Goal: Task Accomplishment & Management: Manage account settings

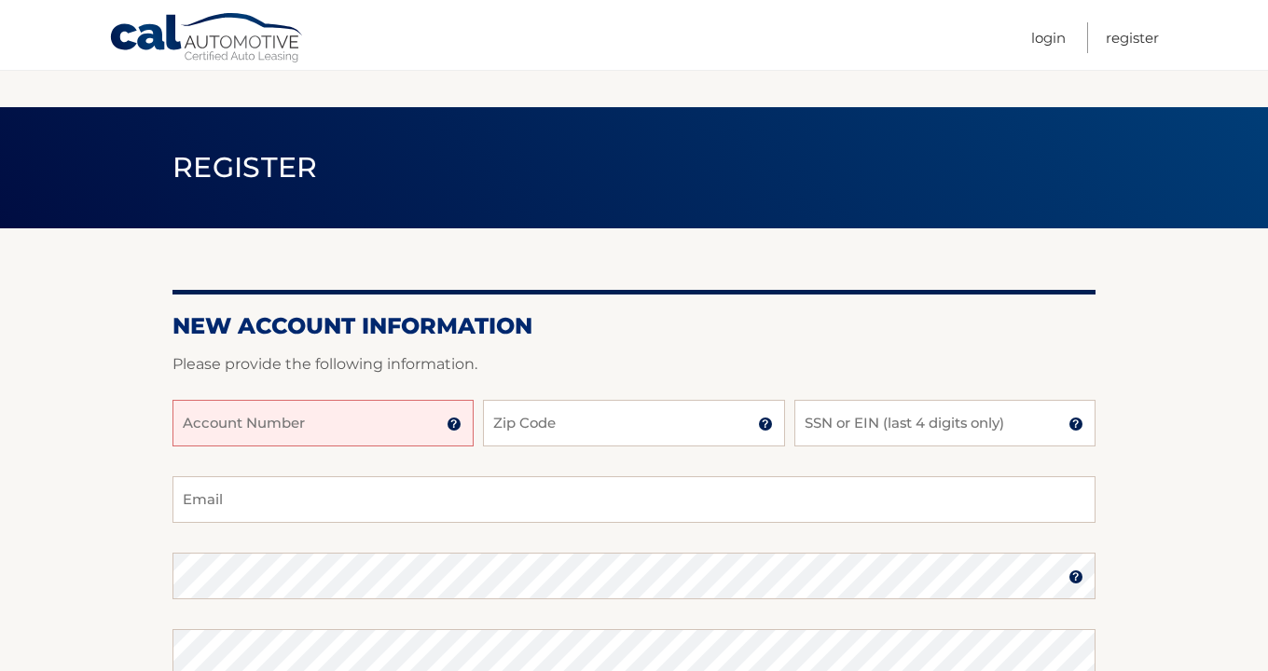
scroll to position [120, 0]
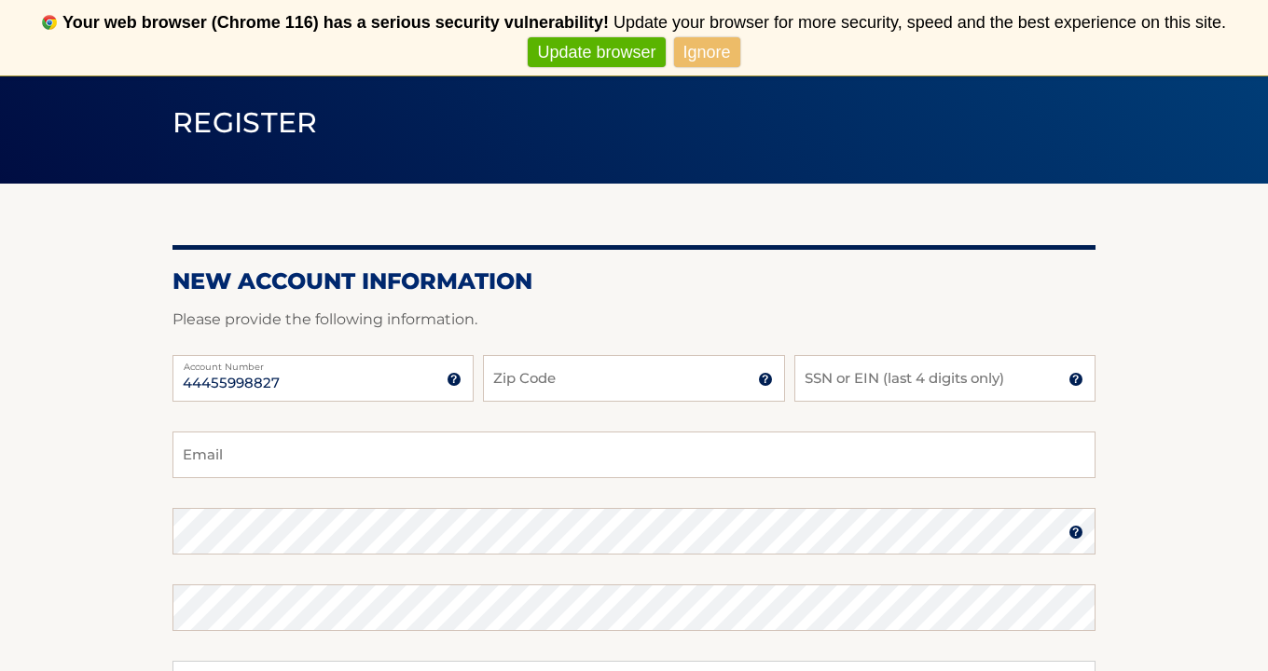
type input "44455998827"
click at [590, 388] on input "Zip Code" at bounding box center [633, 378] width 301 height 47
type input "07020"
click at [855, 380] on input "SSN or EIN (last 4 digits only)" at bounding box center [945, 378] width 301 height 47
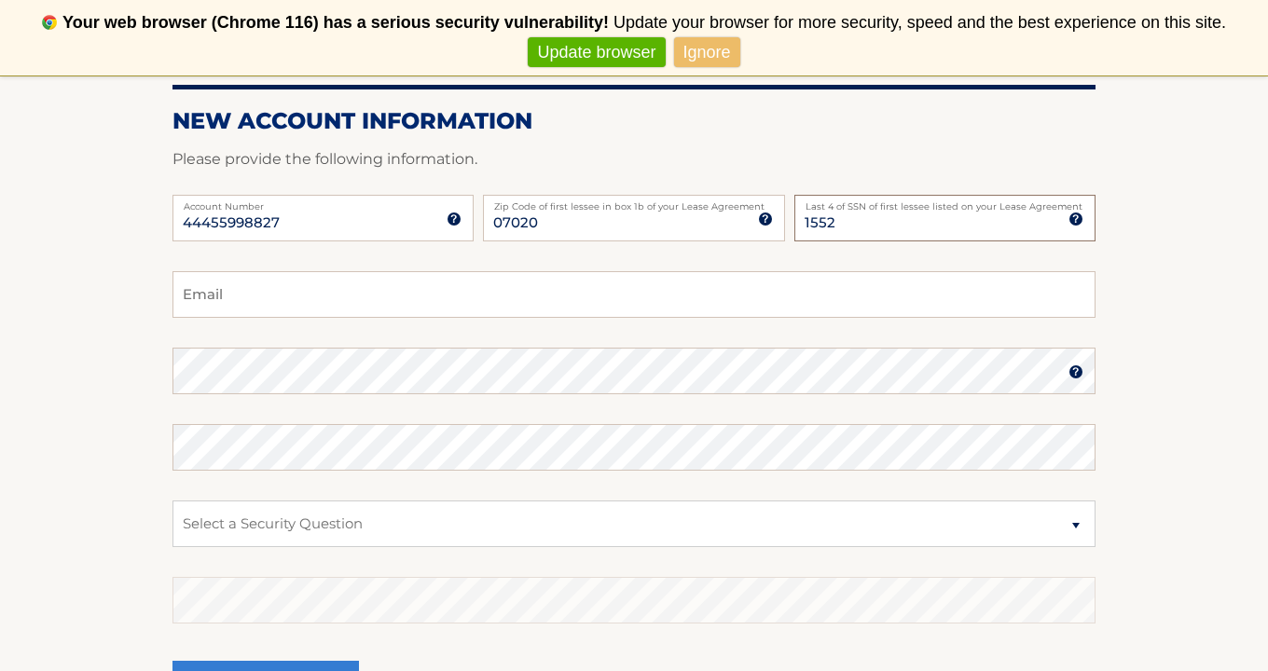
scroll to position [286, 0]
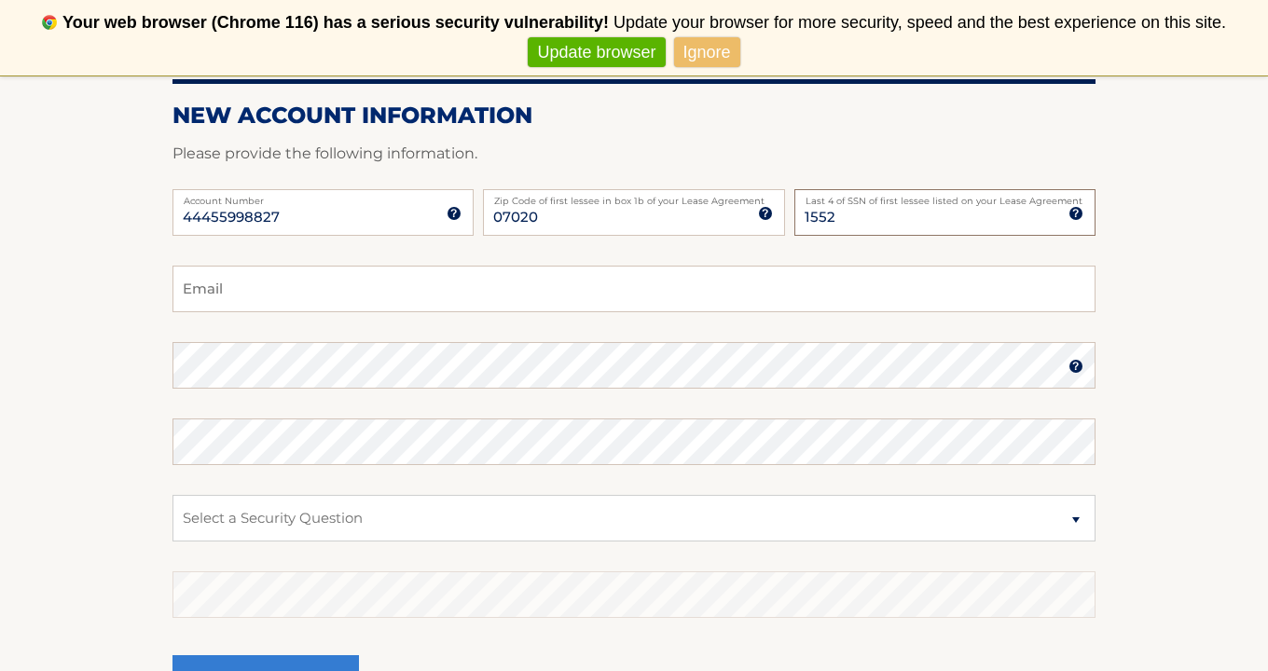
type input "1552"
click at [298, 291] on input "Email" at bounding box center [634, 289] width 923 height 47
type input "rk112785@aol.com"
click at [351, 506] on select "Select a Security Question What was the name of your elementary school? What is…" at bounding box center [634, 518] width 923 height 47
select select "2"
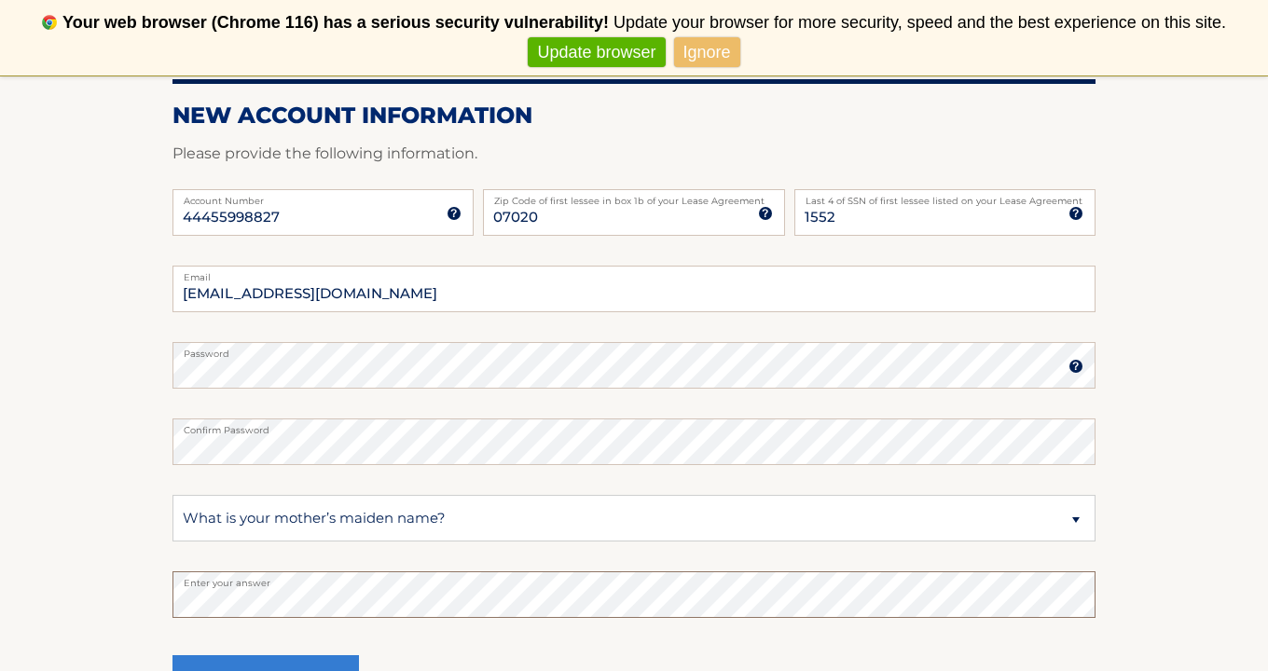
scroll to position [503, 0]
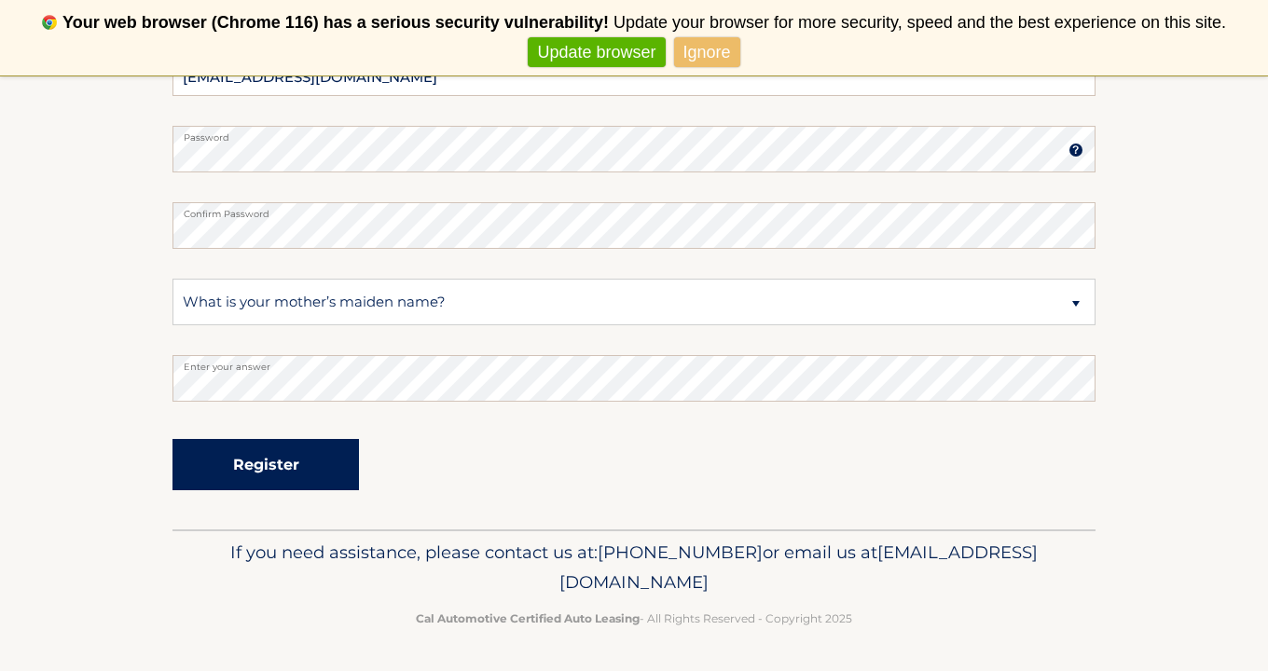
click at [274, 458] on button "Register" at bounding box center [266, 464] width 187 height 51
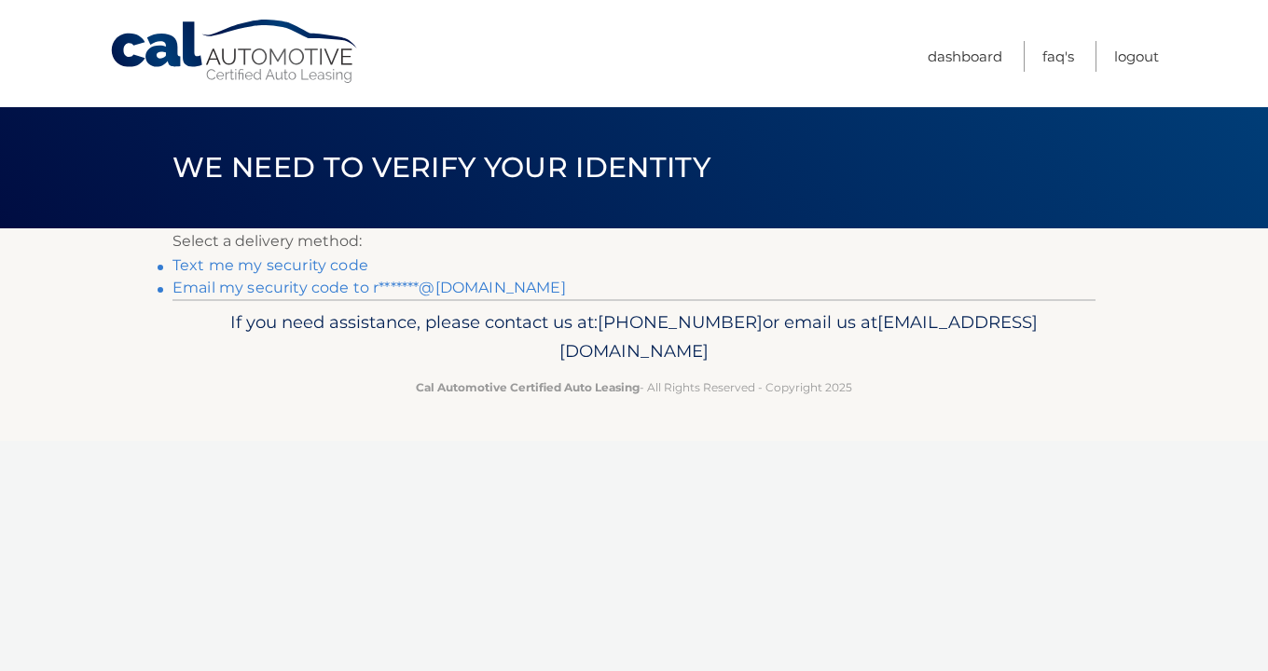
click at [306, 263] on link "Text me my security code" at bounding box center [271, 265] width 196 height 18
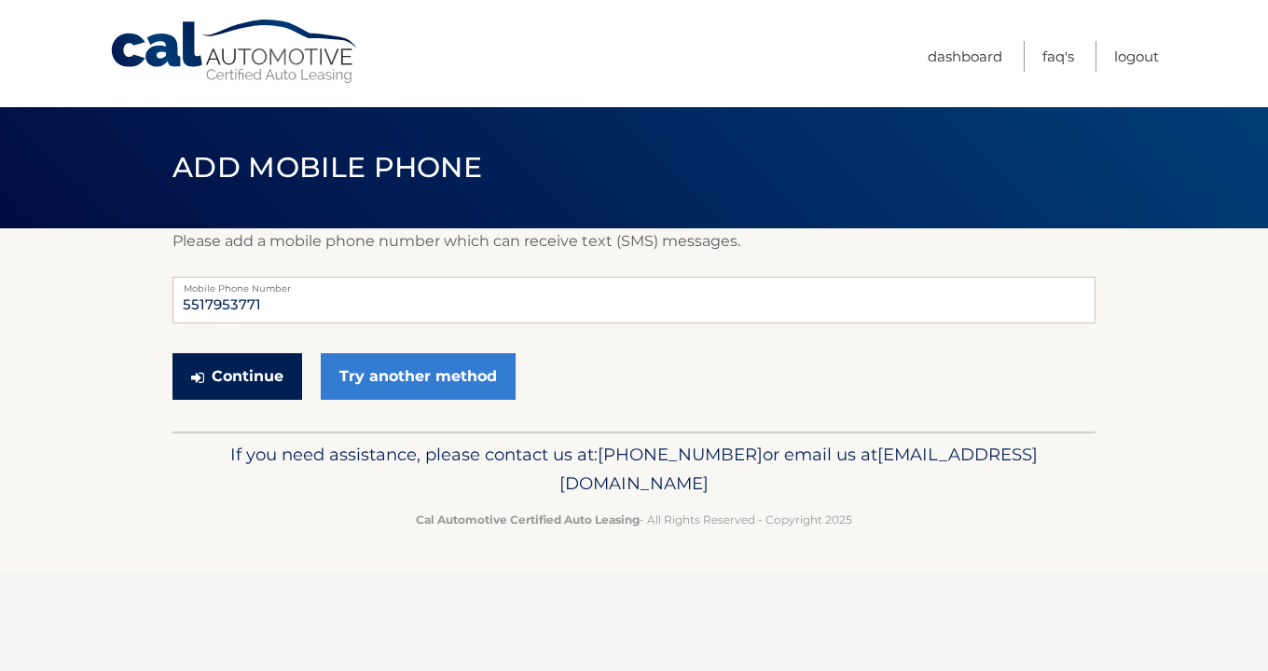
click at [223, 367] on button "Continue" at bounding box center [238, 376] width 130 height 47
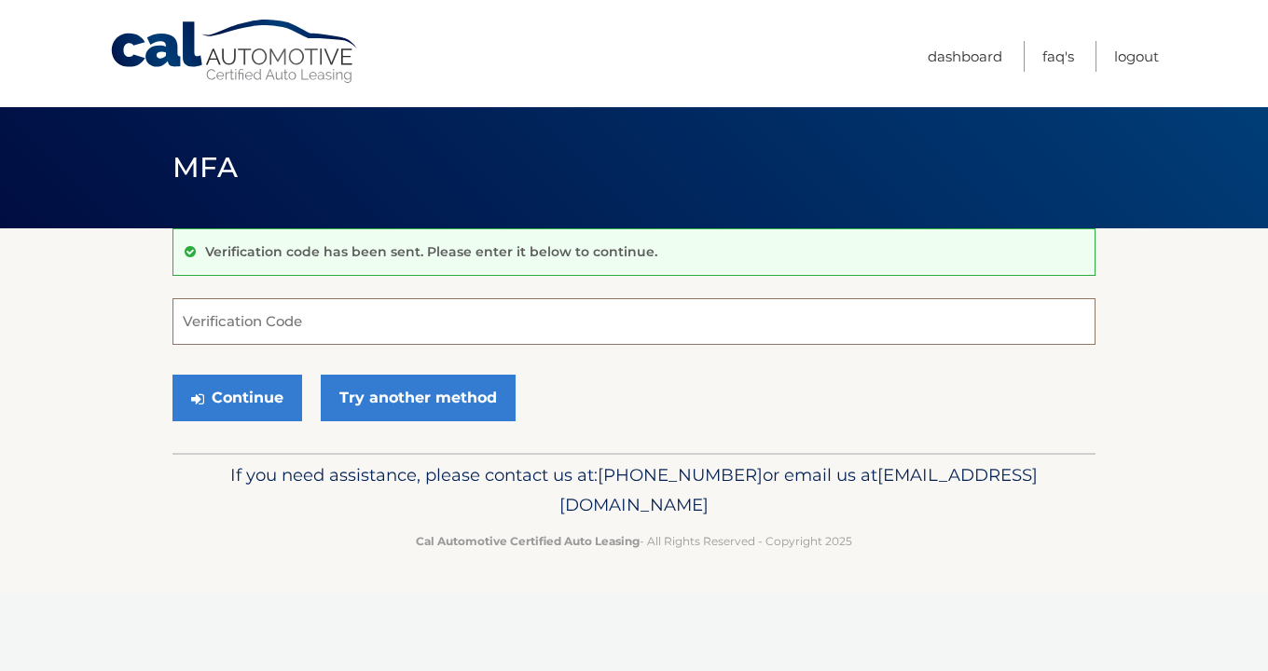
click at [272, 313] on input "Verification Code" at bounding box center [634, 321] width 923 height 47
type input "136991"
click at [258, 409] on button "Continue" at bounding box center [238, 398] width 130 height 47
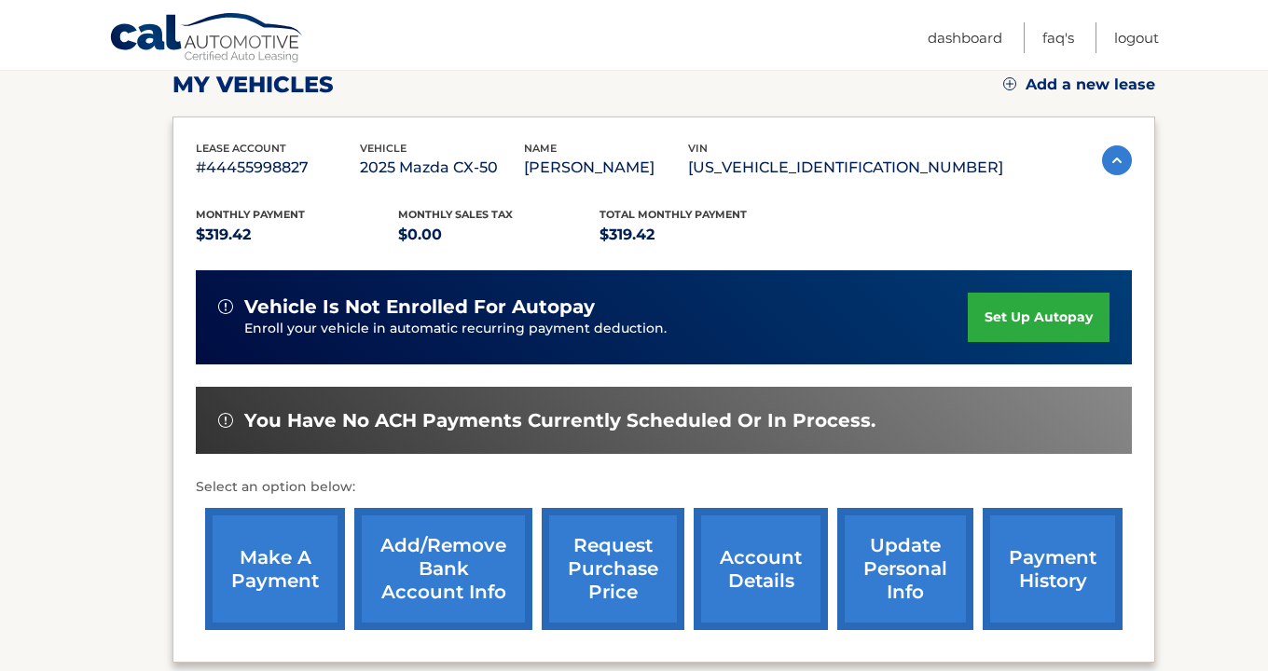
scroll to position [251, 0]
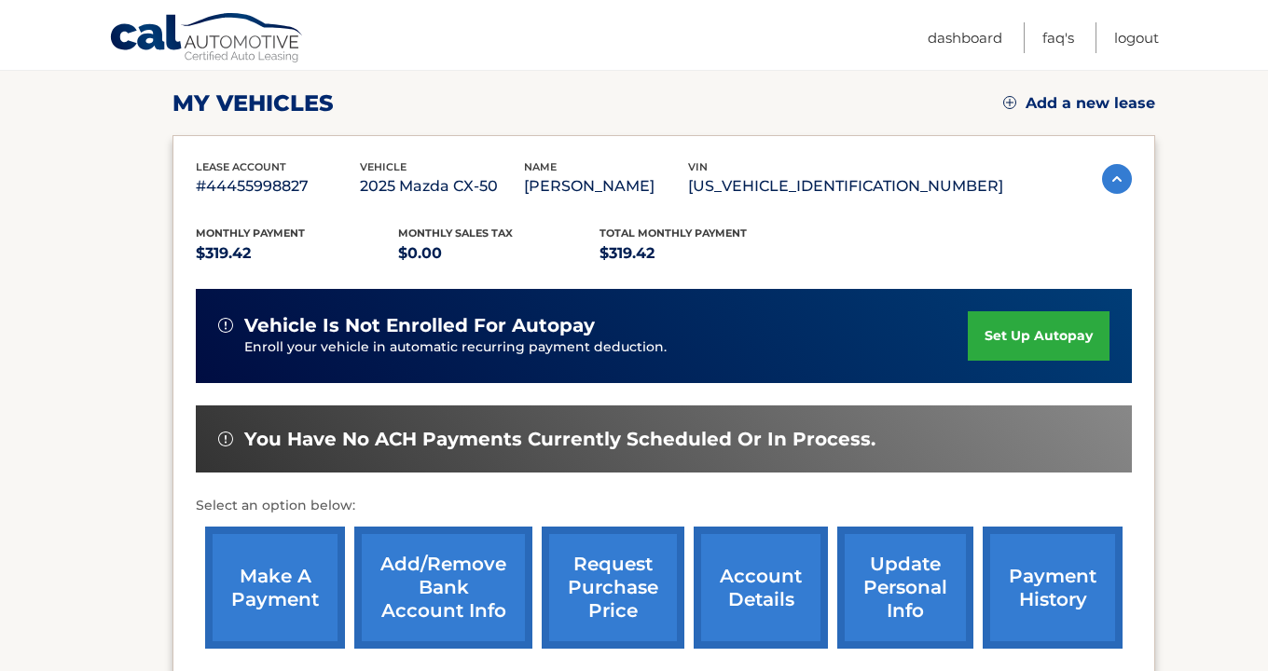
click at [1050, 323] on link "set up autopay" at bounding box center [1039, 335] width 142 height 49
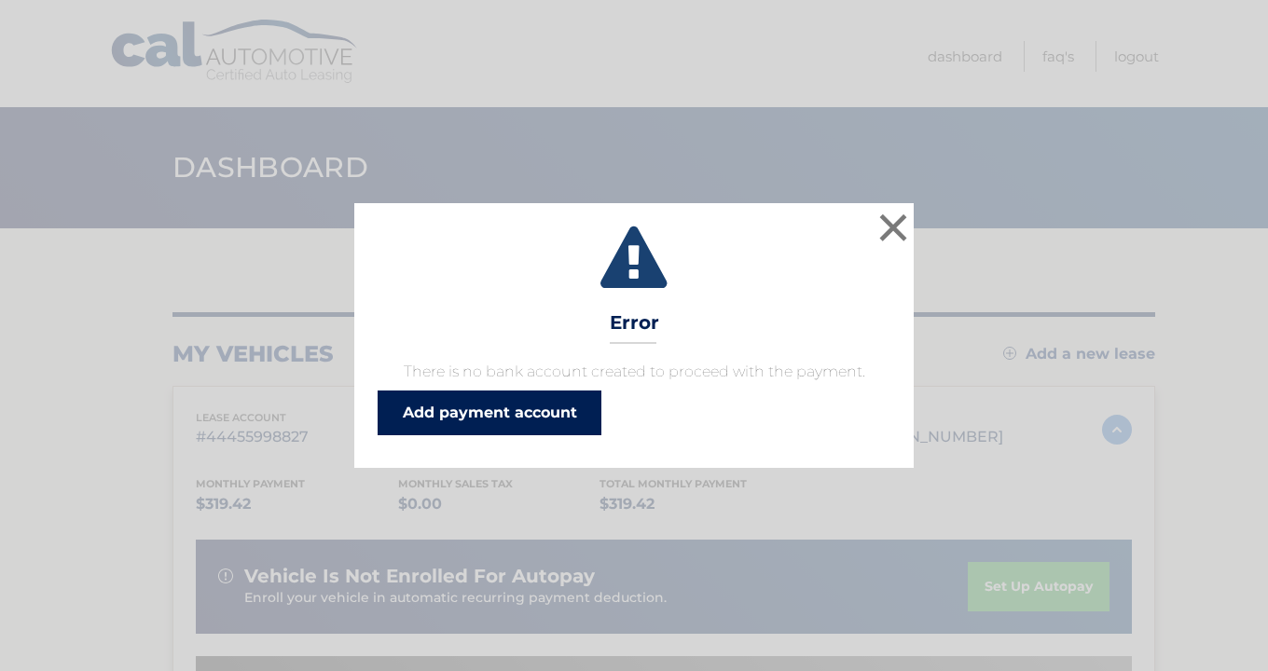
click at [495, 407] on link "Add payment account" at bounding box center [490, 413] width 224 height 45
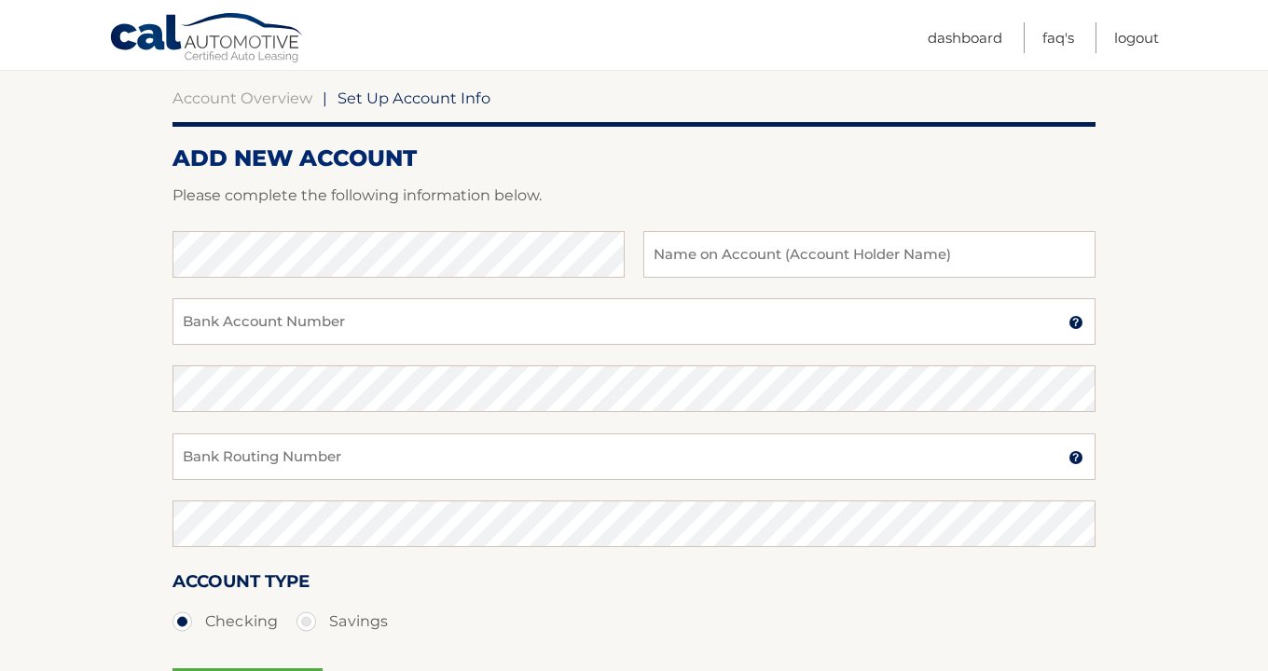
scroll to position [185, 0]
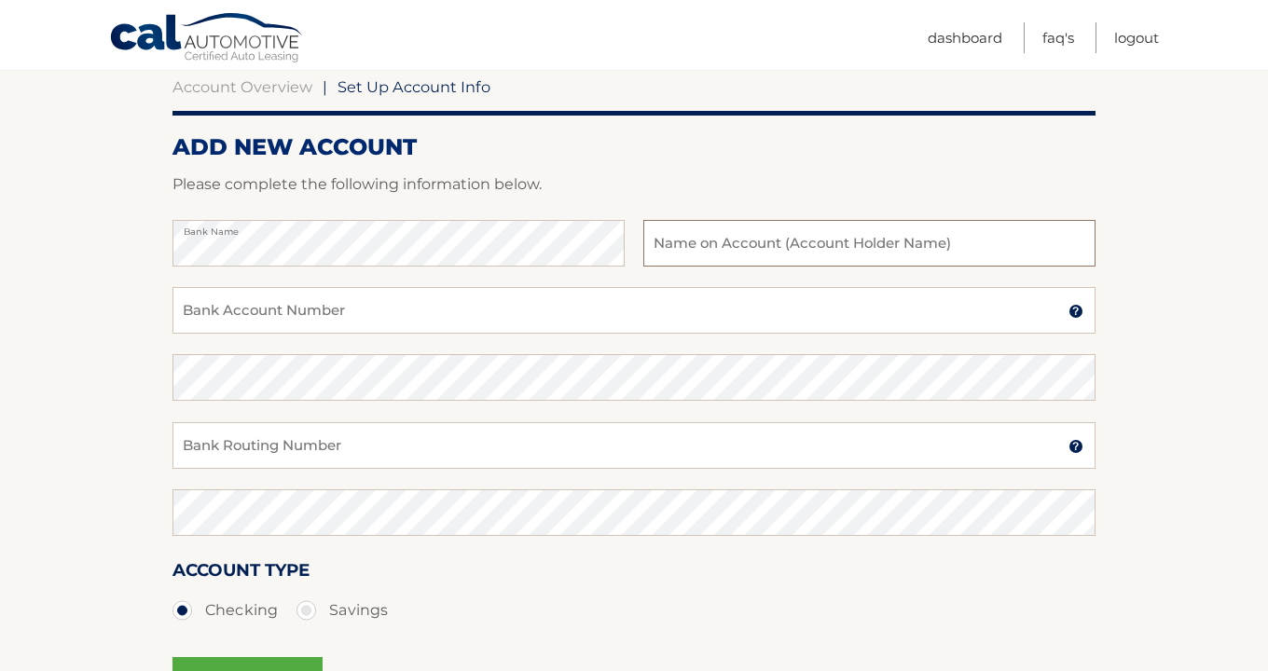
click at [697, 254] on input "text" at bounding box center [870, 243] width 452 height 47
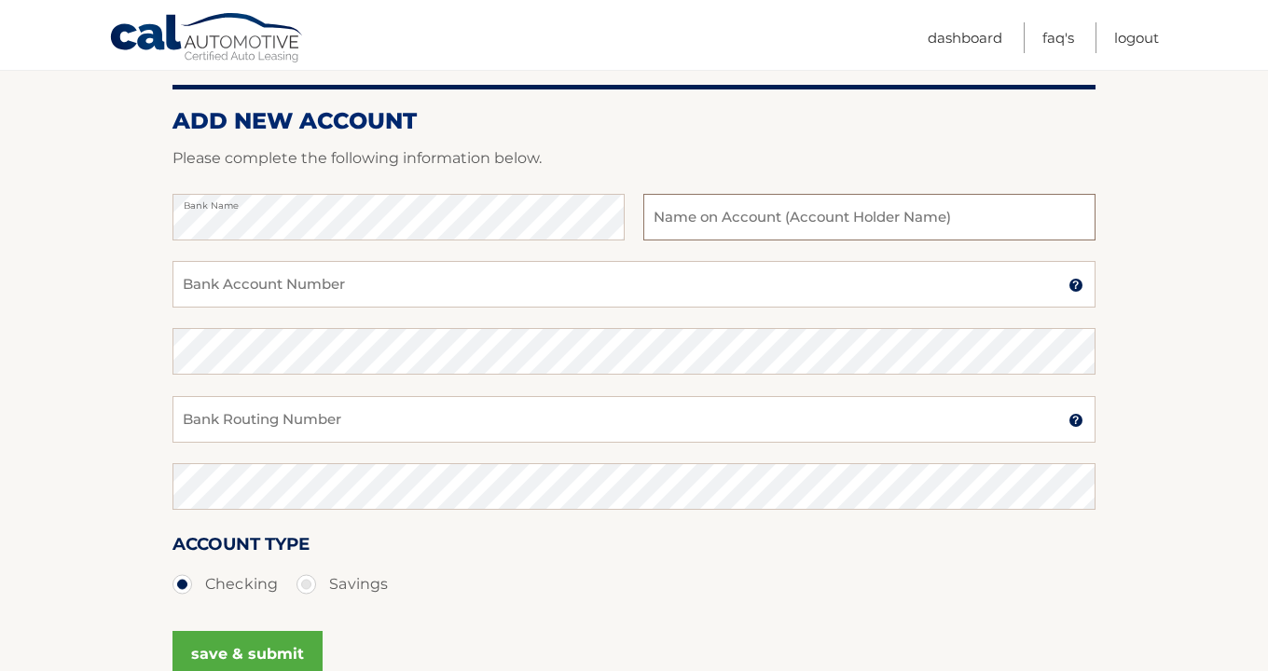
scroll to position [216, 0]
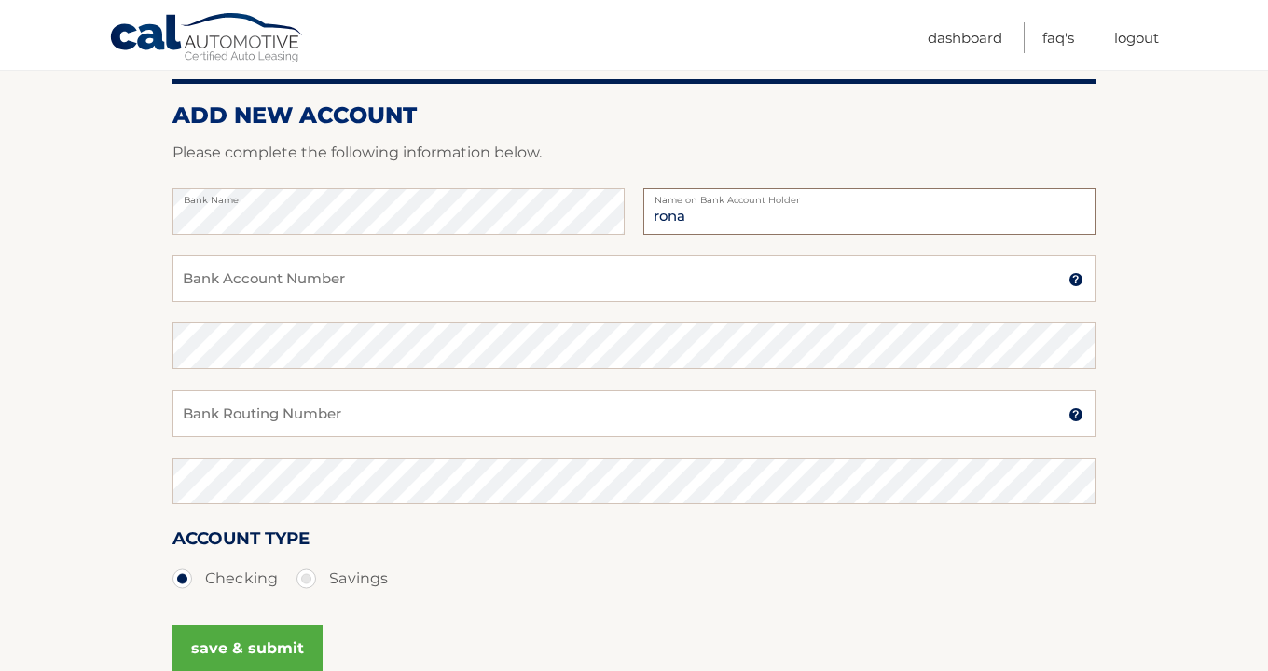
type input "[PERSON_NAME]"
click at [289, 282] on input "Bank Account Number" at bounding box center [634, 279] width 923 height 47
type input "000173001661"
click at [328, 400] on input "Bank Routing Number" at bounding box center [634, 414] width 923 height 47
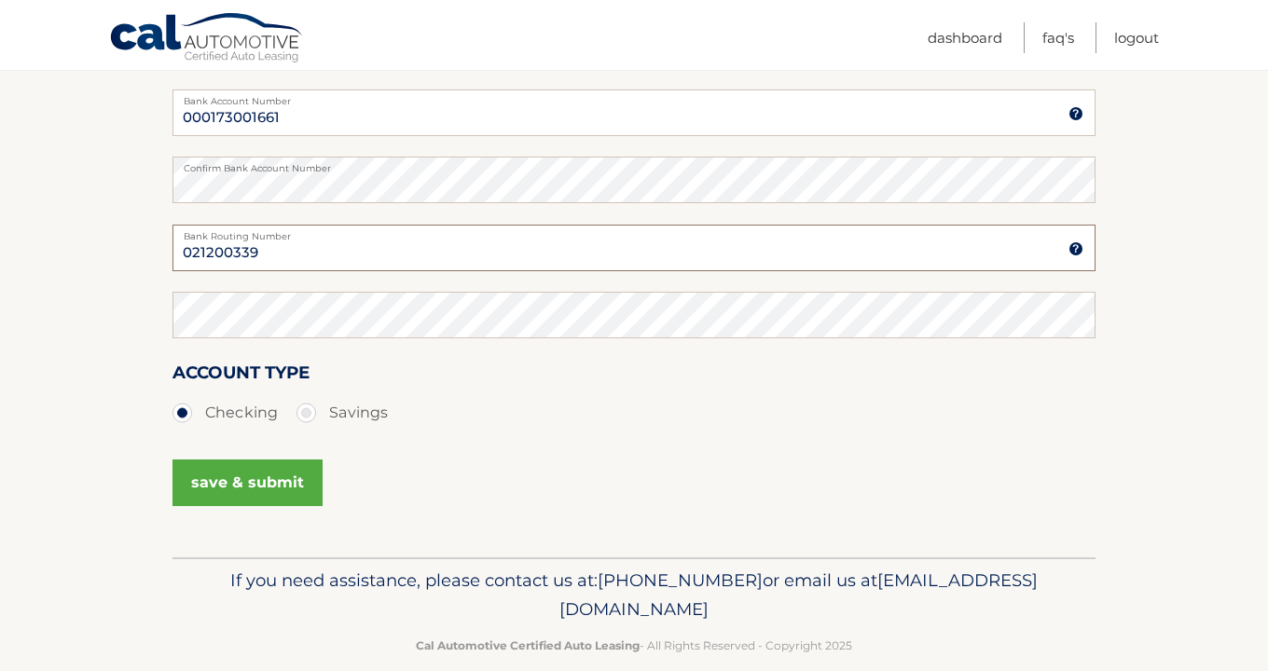
scroll to position [386, 0]
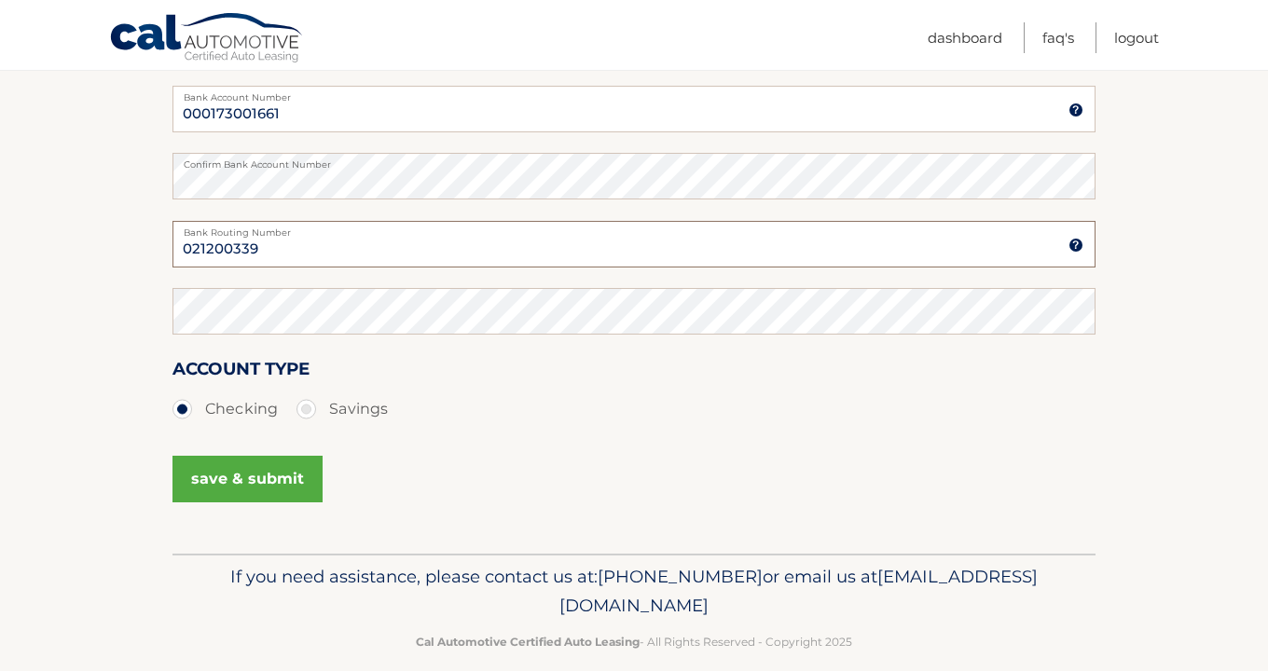
type input "021200339"
click at [228, 488] on button "save & submit" at bounding box center [248, 479] width 150 height 47
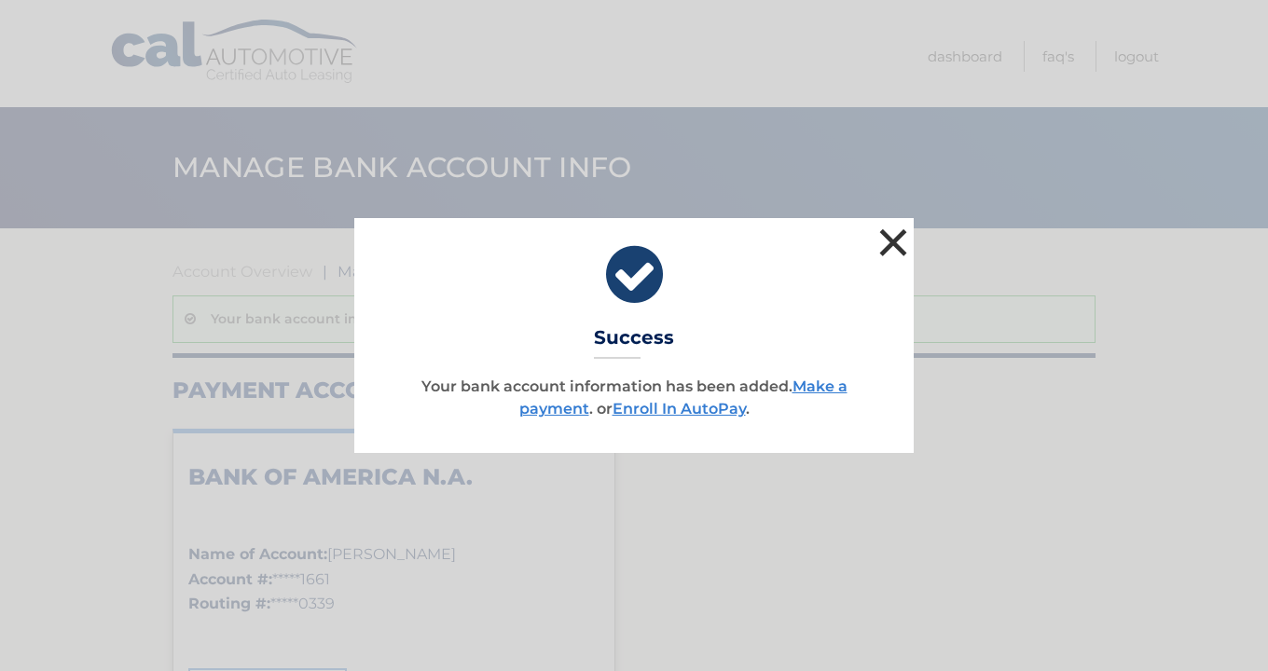
click at [893, 252] on button "×" at bounding box center [893, 242] width 37 height 37
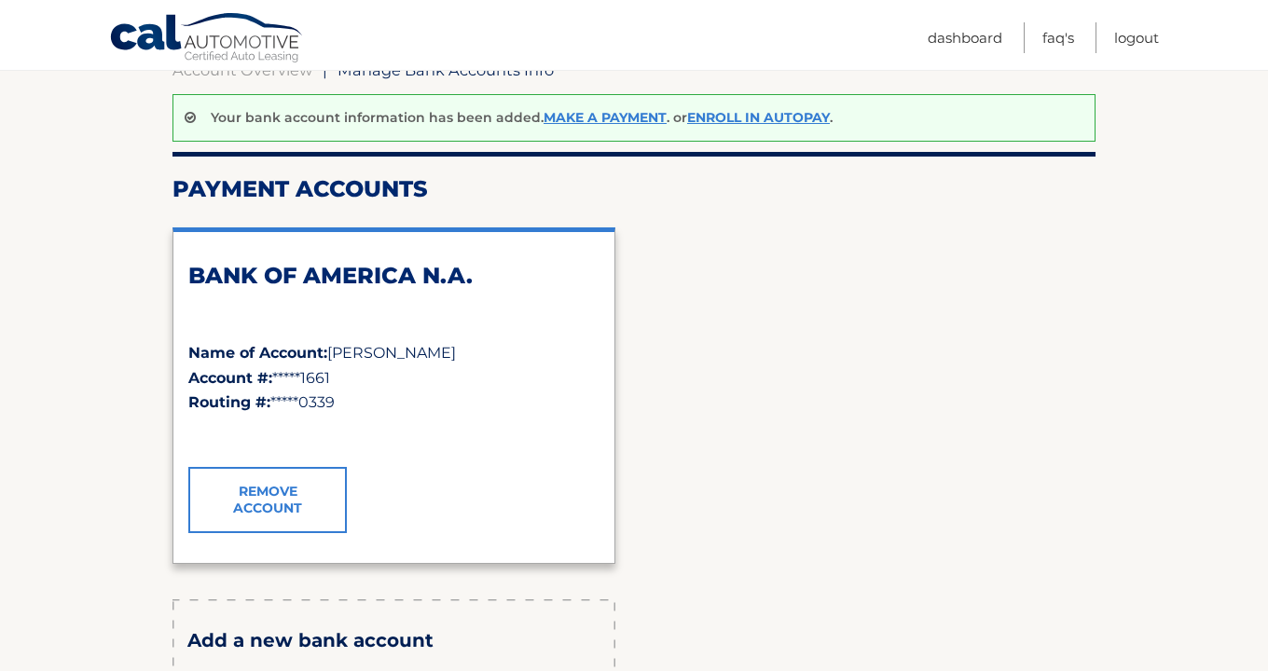
scroll to position [206, 0]
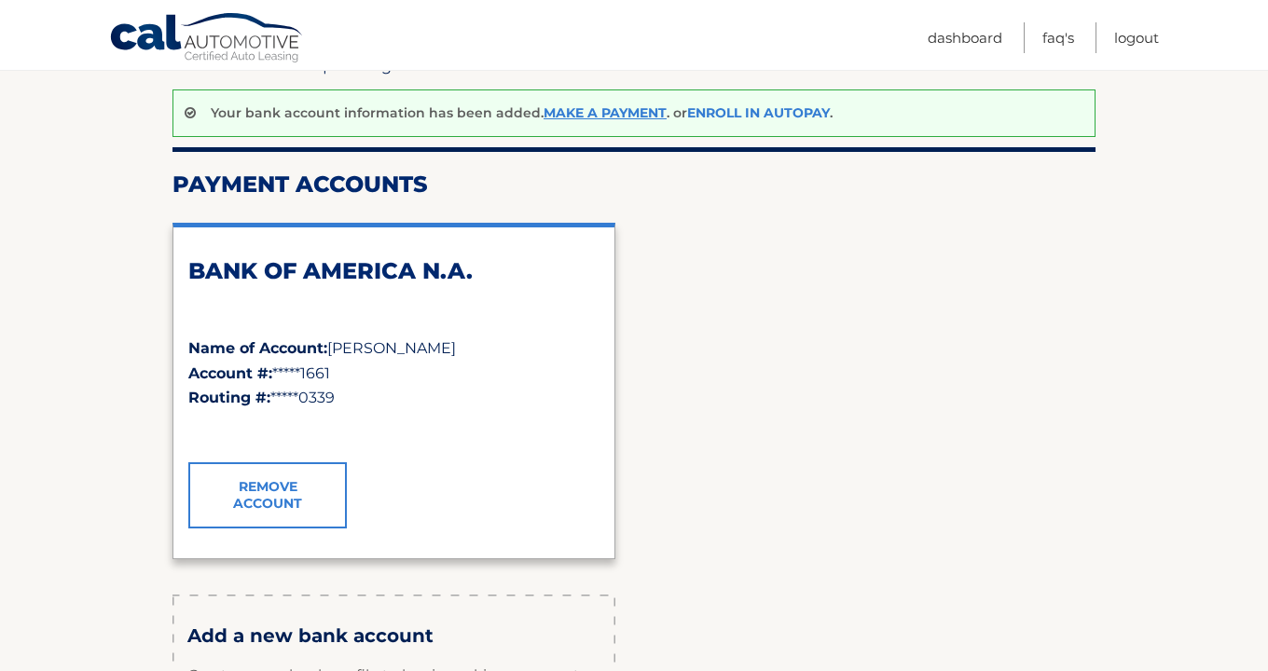
click at [749, 113] on link "Enroll In AutoPay" at bounding box center [758, 112] width 143 height 17
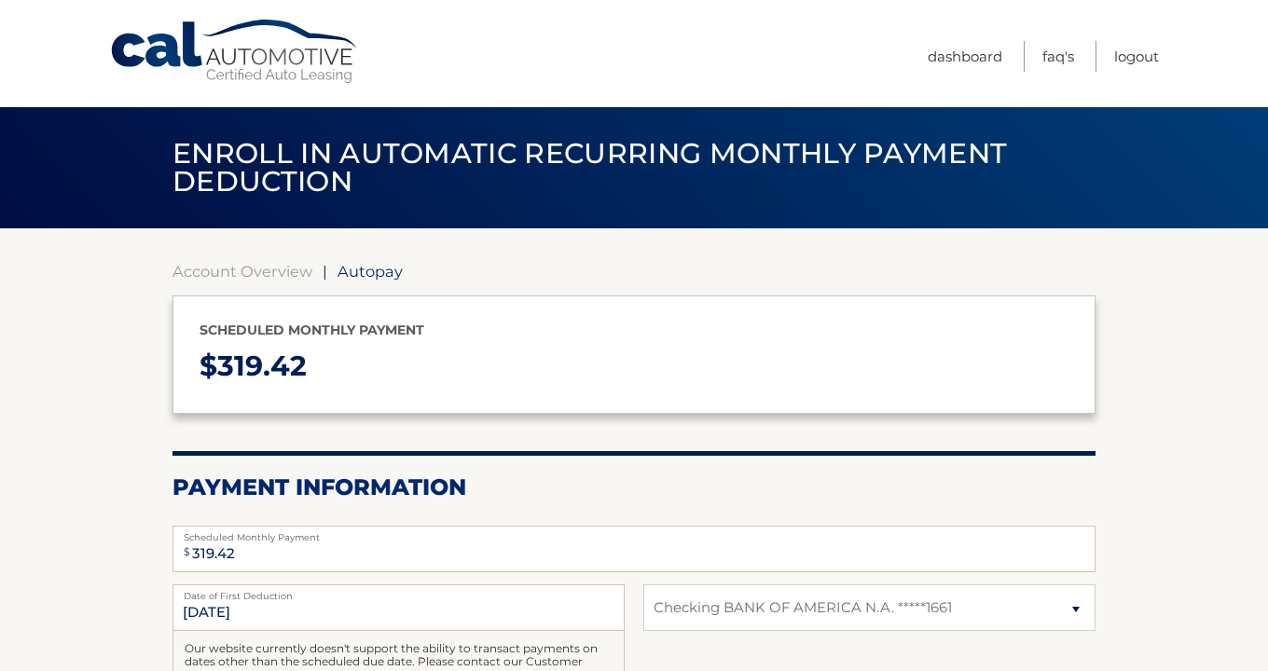
select select "MGJjODI2NjktNjAxMi00MzZlLThlMzYtNTZiMGJmYWEwZWVm"
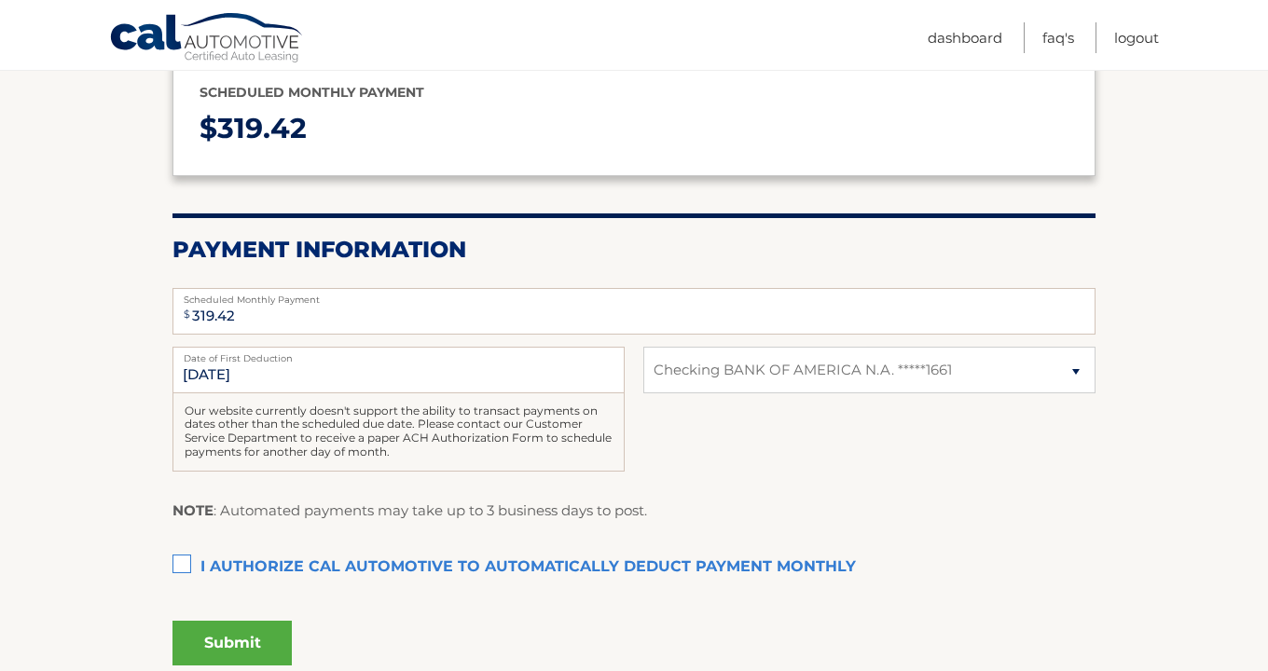
scroll to position [268, 0]
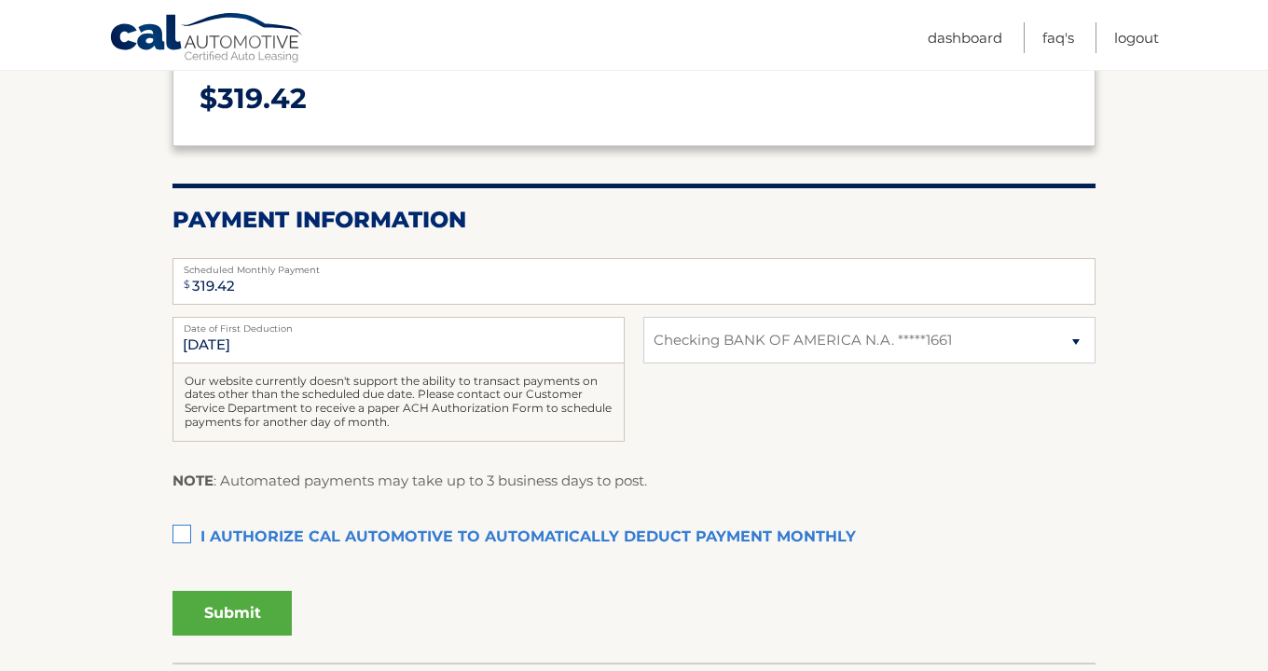
click at [187, 540] on label "I authorize cal automotive to automatically deduct payment monthly This checkbo…" at bounding box center [634, 537] width 923 height 37
click at [0, 0] on input "I authorize cal automotive to automatically deduct payment monthly This checkbo…" at bounding box center [0, 0] width 0 height 0
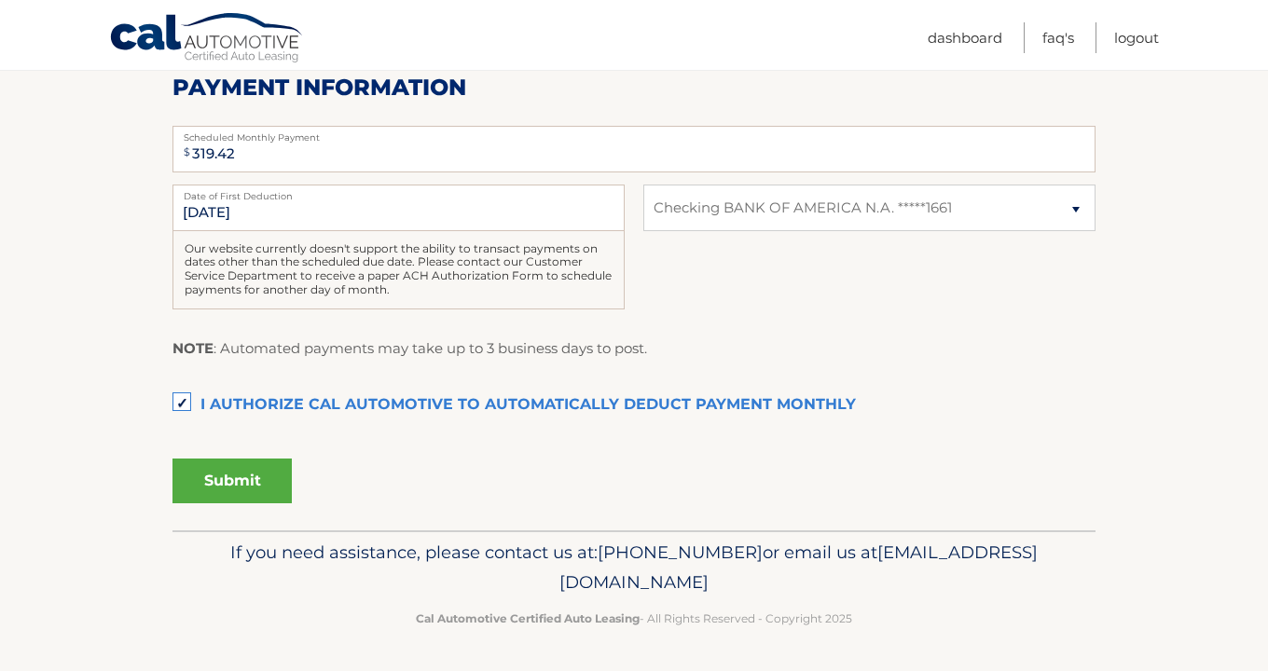
scroll to position [397, 0]
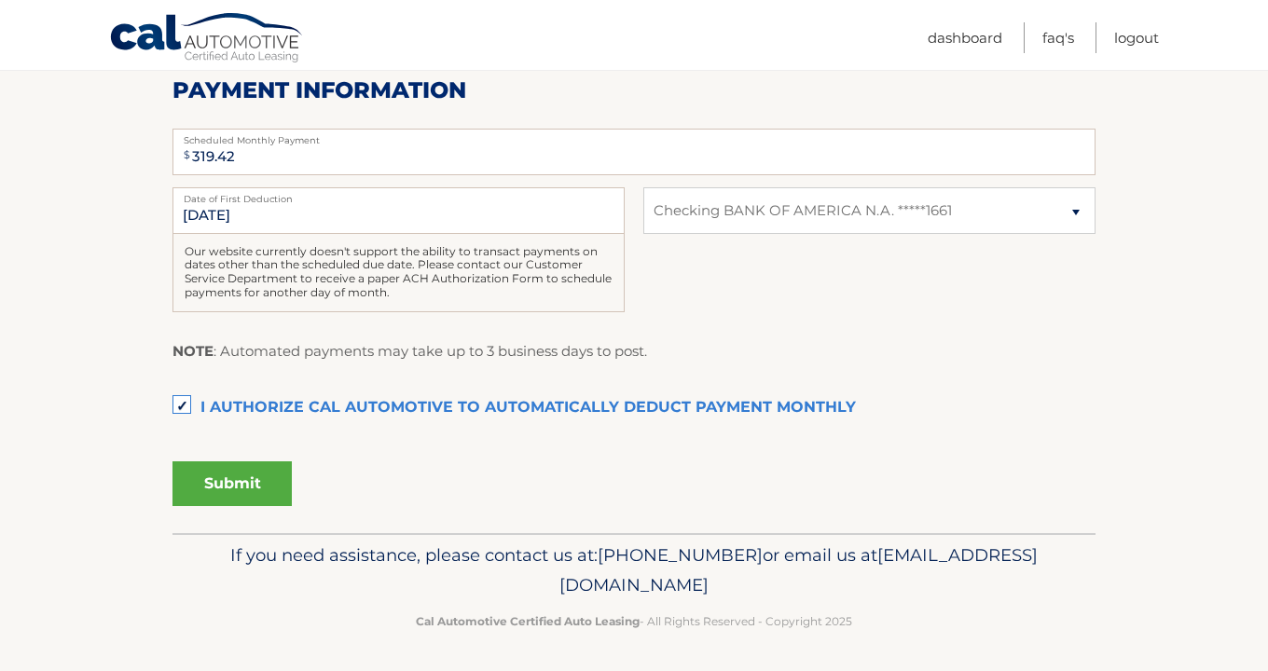
click at [249, 493] on button "Submit" at bounding box center [232, 484] width 119 height 45
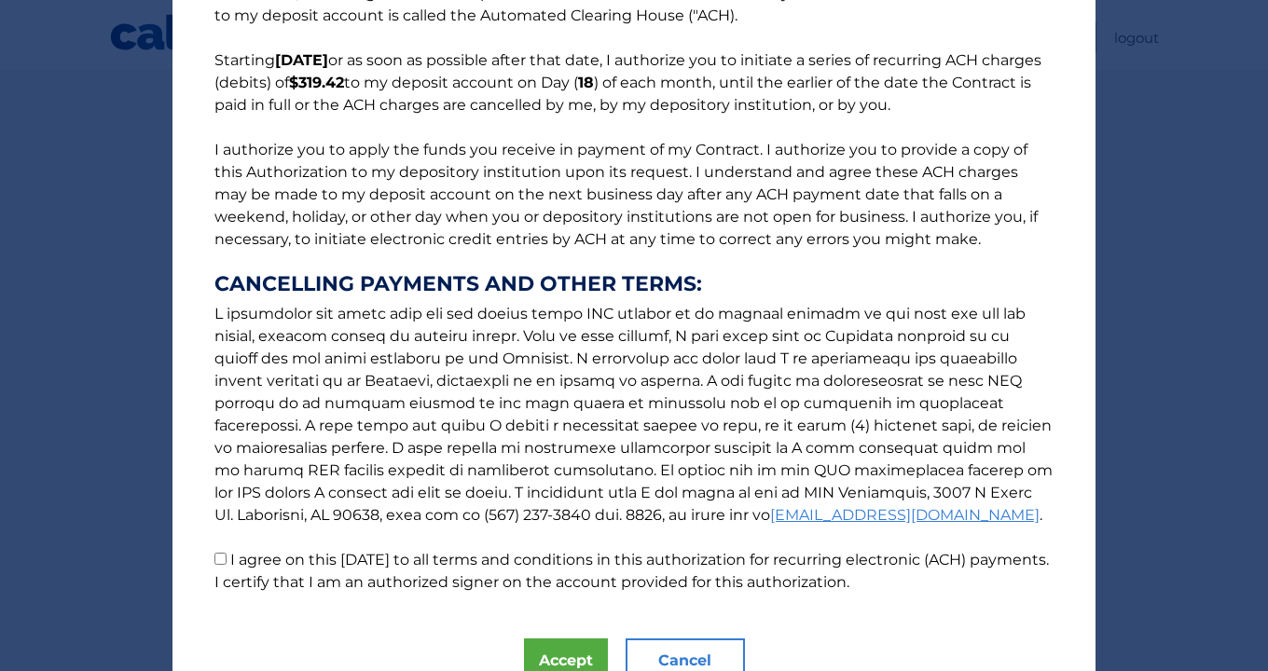
scroll to position [210, 0]
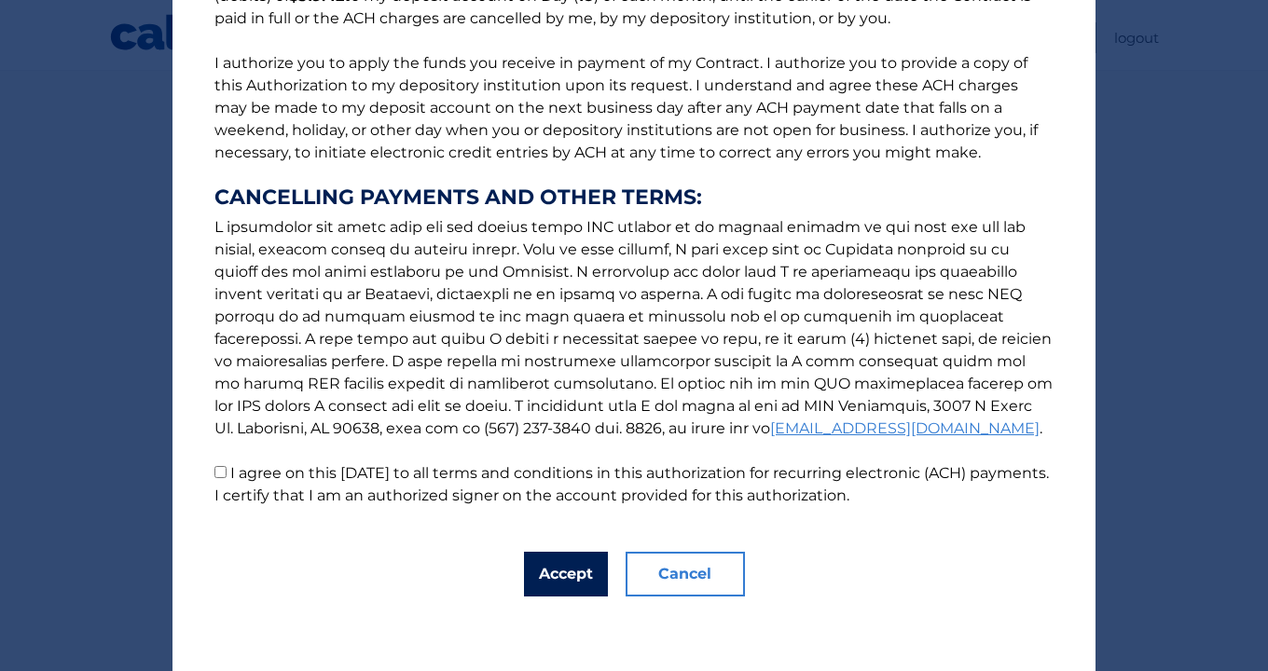
click at [588, 566] on button "Accept" at bounding box center [566, 574] width 84 height 45
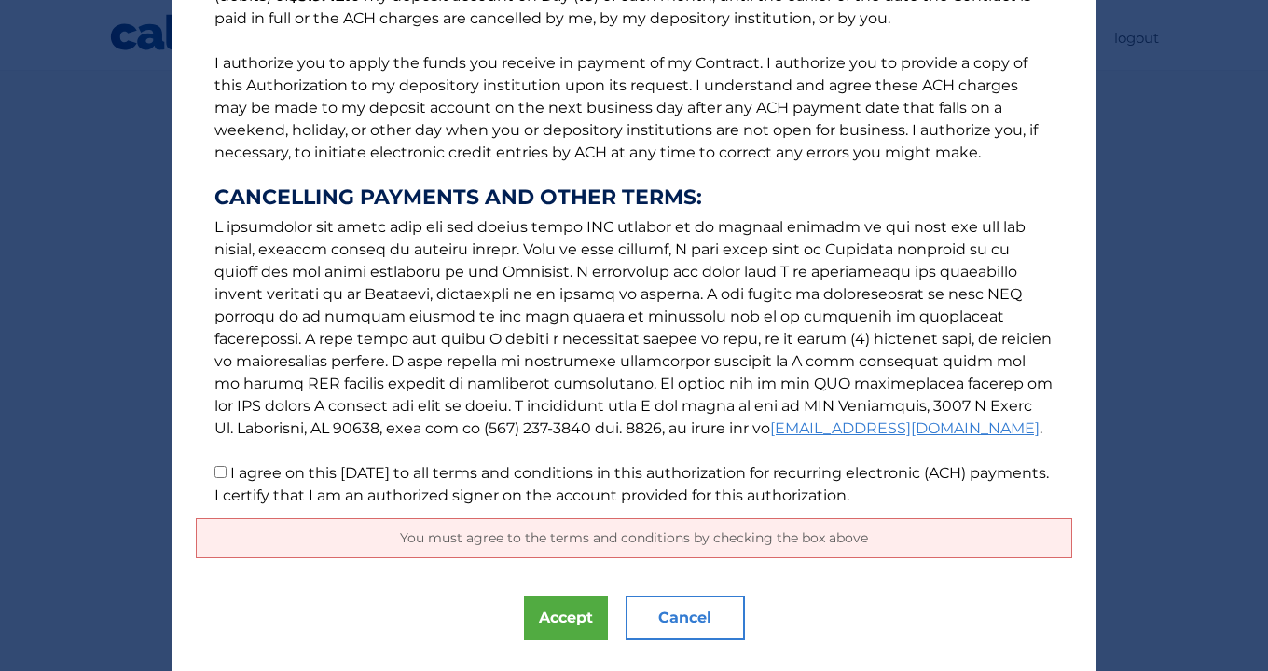
click at [223, 478] on input "I agree on this 09/17/2025 to all terms and conditions in this authorization fo…" at bounding box center [221, 472] width 12 height 12
checkbox input "true"
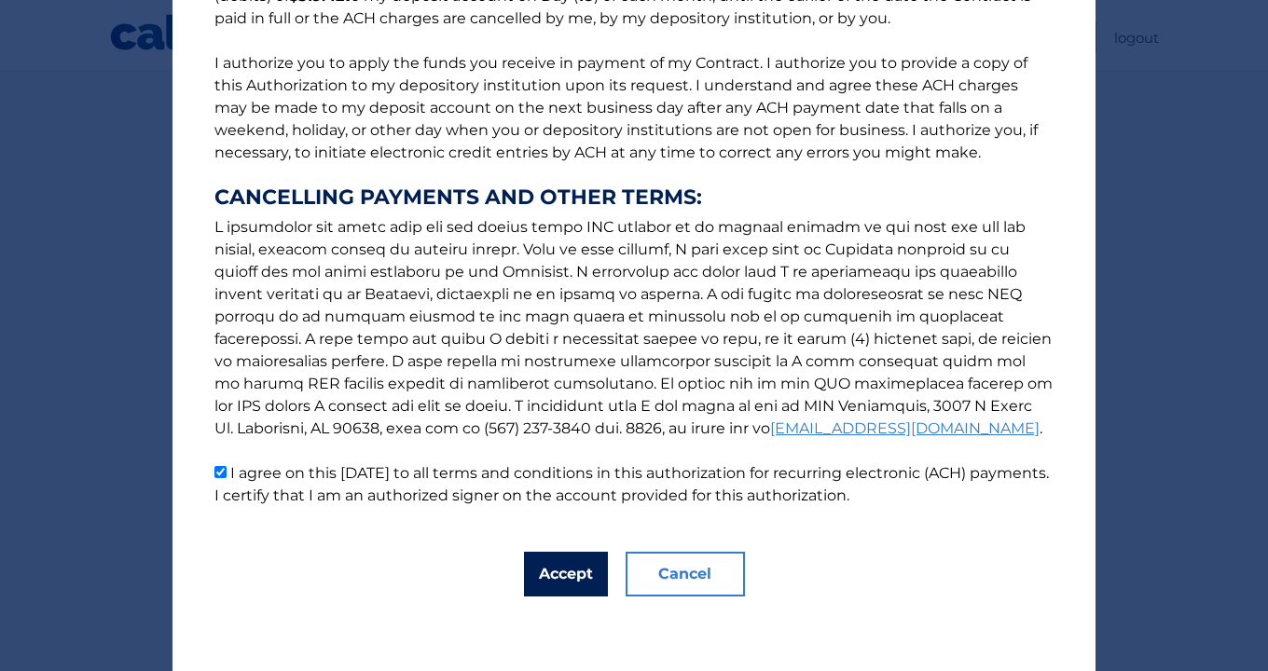
click at [537, 574] on button "Accept" at bounding box center [566, 574] width 84 height 45
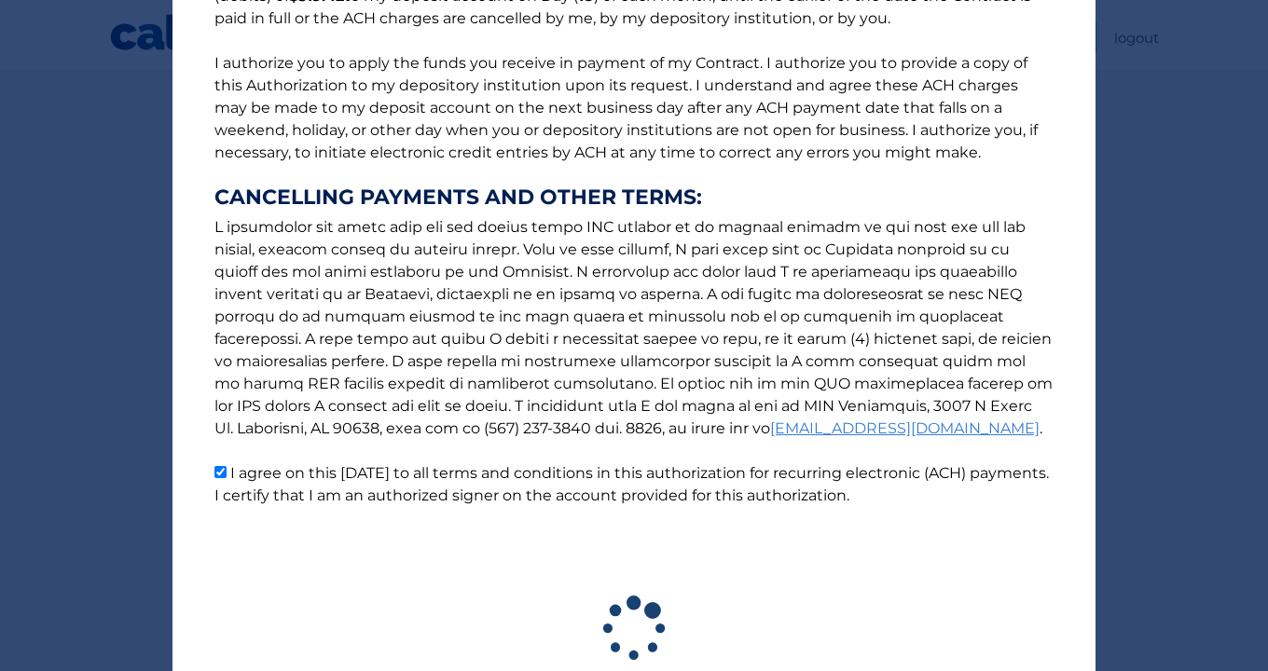
scroll to position [348, 0]
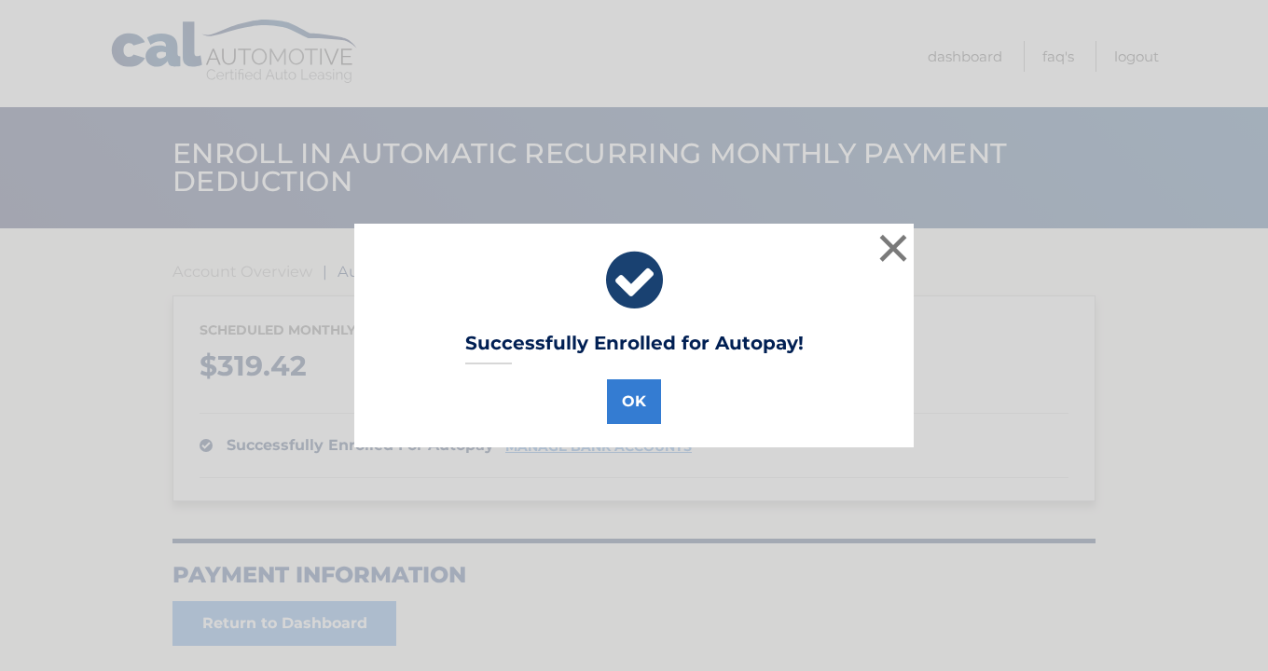
click at [669, 393] on div "OK" at bounding box center [634, 398] width 513 height 52
click at [629, 397] on button "OK" at bounding box center [634, 402] width 54 height 45
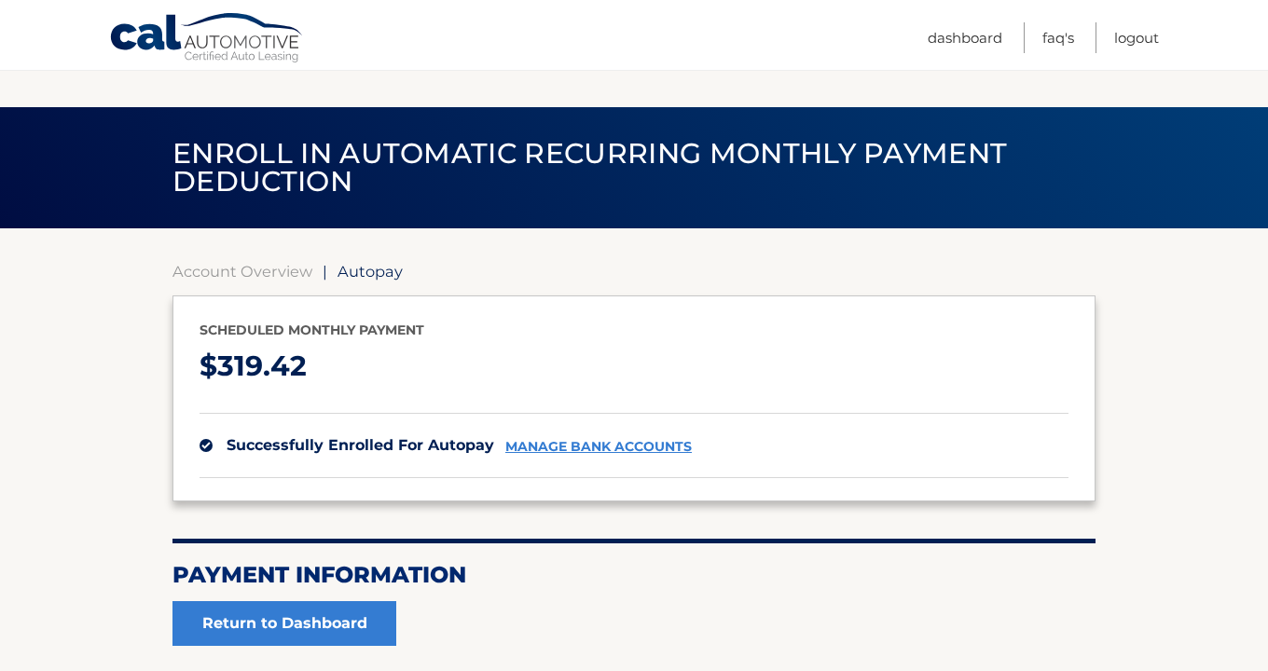
scroll to position [160, 0]
